Goal: Contribute content

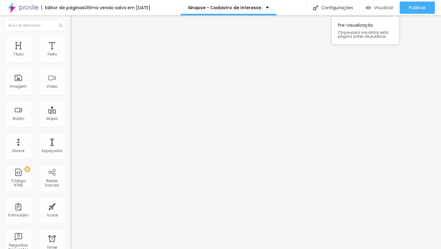
click at [378, 8] on span "Visualizar" at bounding box center [384, 7] width 20 height 5
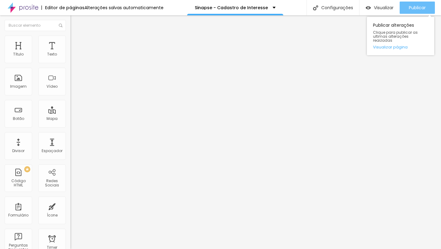
click at [414, 7] on span "Publicar" at bounding box center [417, 7] width 17 height 5
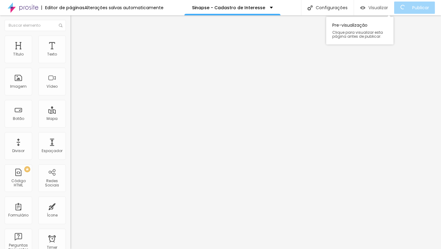
click at [394, 7] on button "Visualizar" at bounding box center [374, 8] width 40 height 12
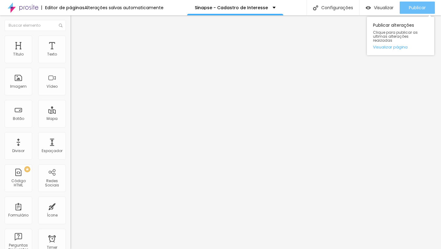
click at [421, 10] on span "Publicar" at bounding box center [417, 7] width 17 height 5
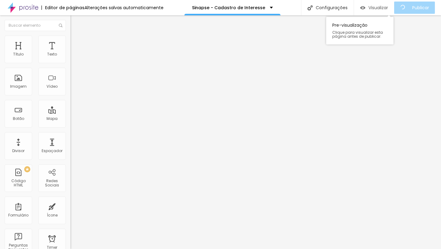
click at [385, 8] on span "Visualizar" at bounding box center [379, 7] width 20 height 5
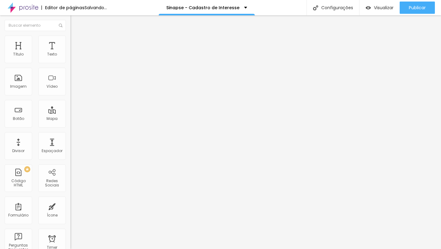
click at [70, 37] on img at bounding box center [73, 39] width 6 height 6
click at [70, 42] on li "Avançado" at bounding box center [105, 45] width 70 height 6
click at [70, 35] on img at bounding box center [73, 32] width 6 height 6
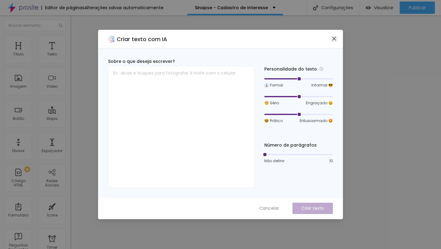
click at [334, 39] on icon "close" at bounding box center [335, 39] width 4 height 4
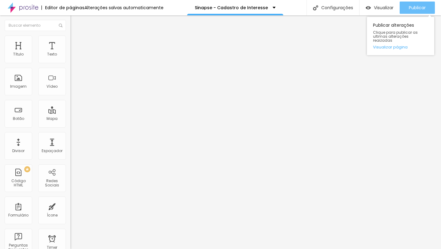
click at [415, 5] on span "Publicar" at bounding box center [417, 7] width 17 height 5
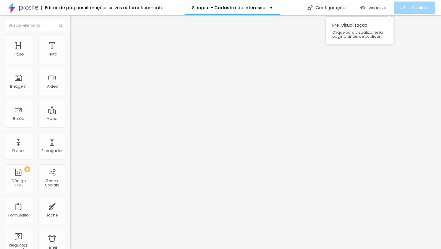
click at [383, 8] on span "Visualizar" at bounding box center [379, 7] width 20 height 5
